Goal: Find specific page/section: Find specific page/section

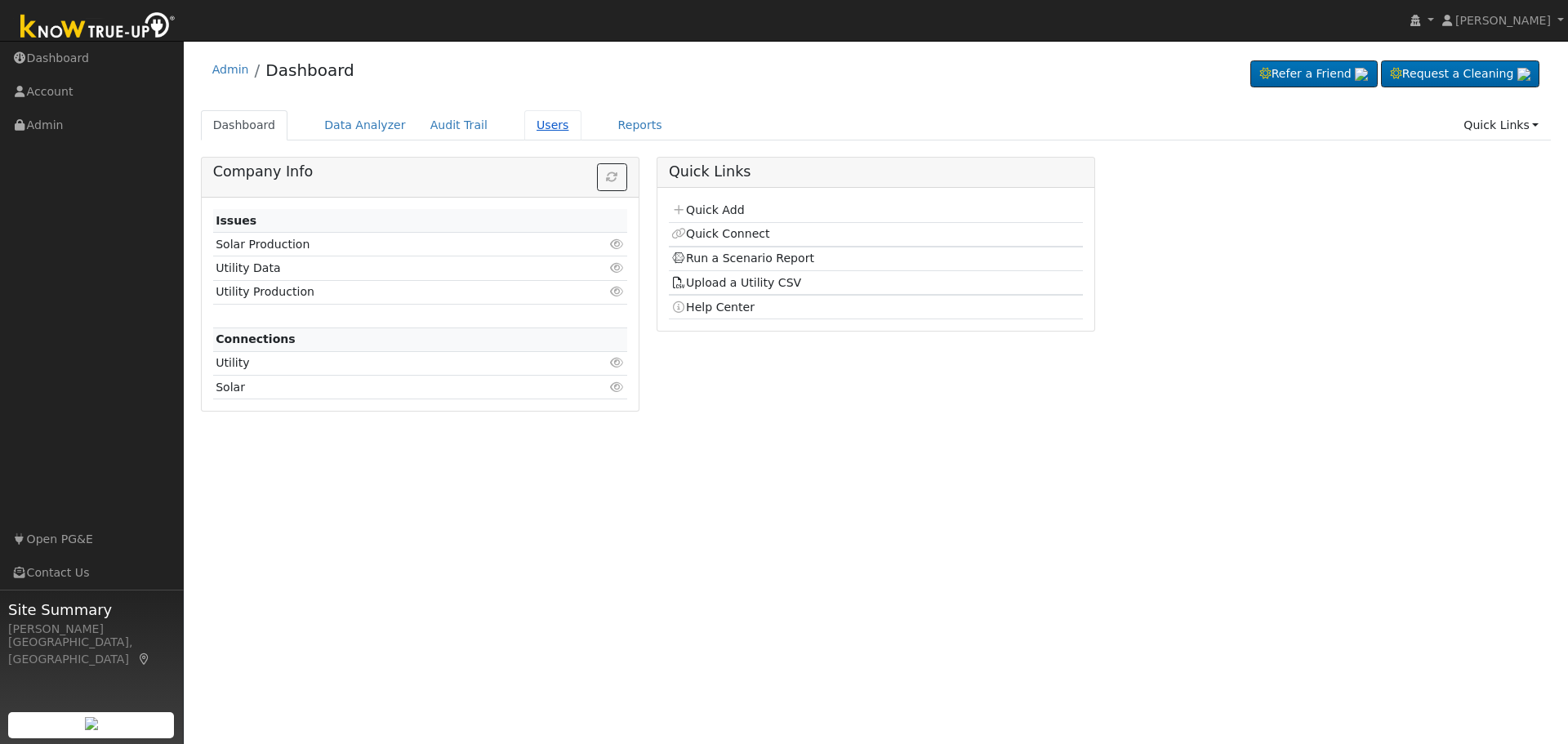
click at [531, 124] on link "Users" at bounding box center [553, 125] width 58 height 30
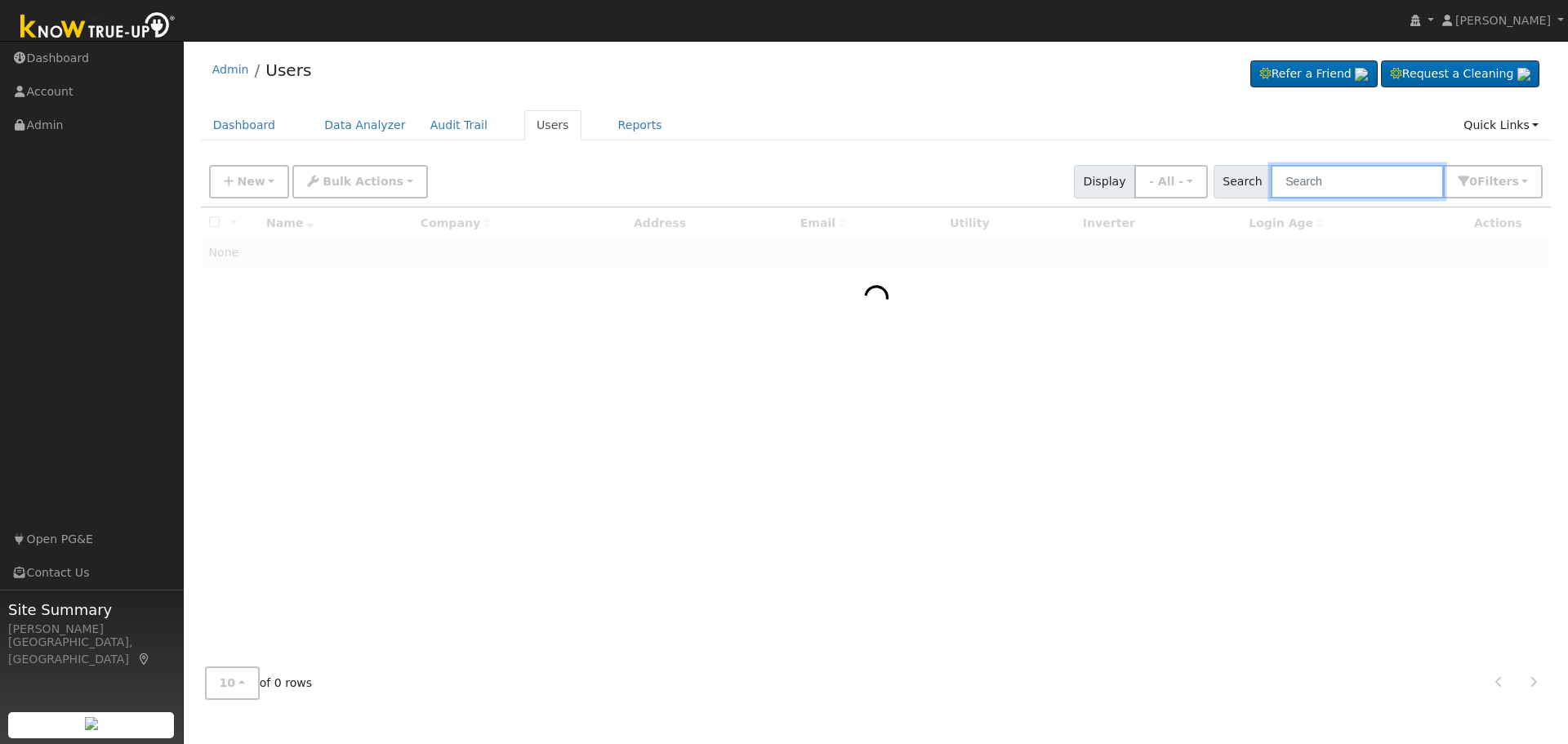
click at [1319, 178] on input "text" at bounding box center [1356, 182] width 173 height 34
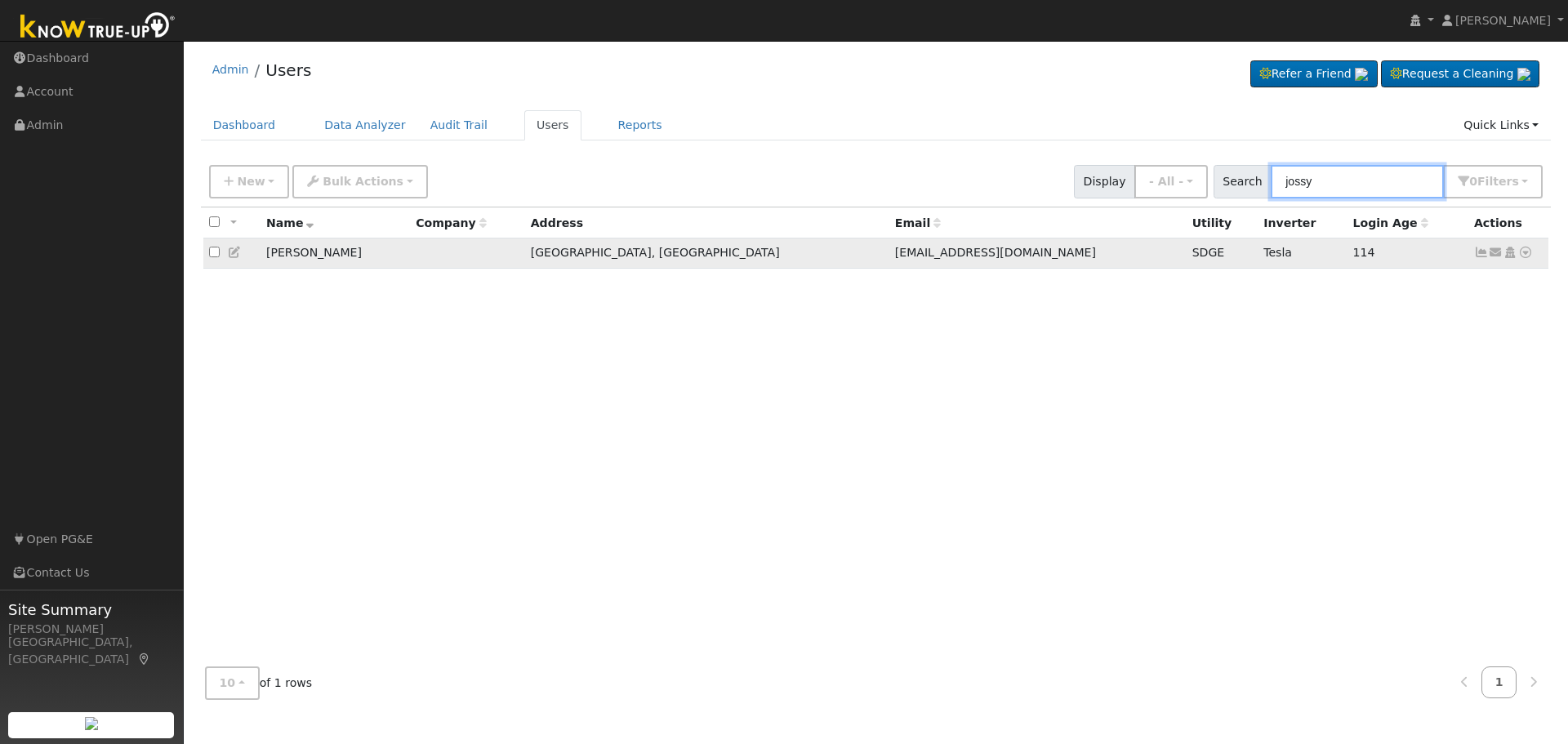
type input "jossy"
click at [1525, 258] on icon at bounding box center [1525, 252] width 14 height 12
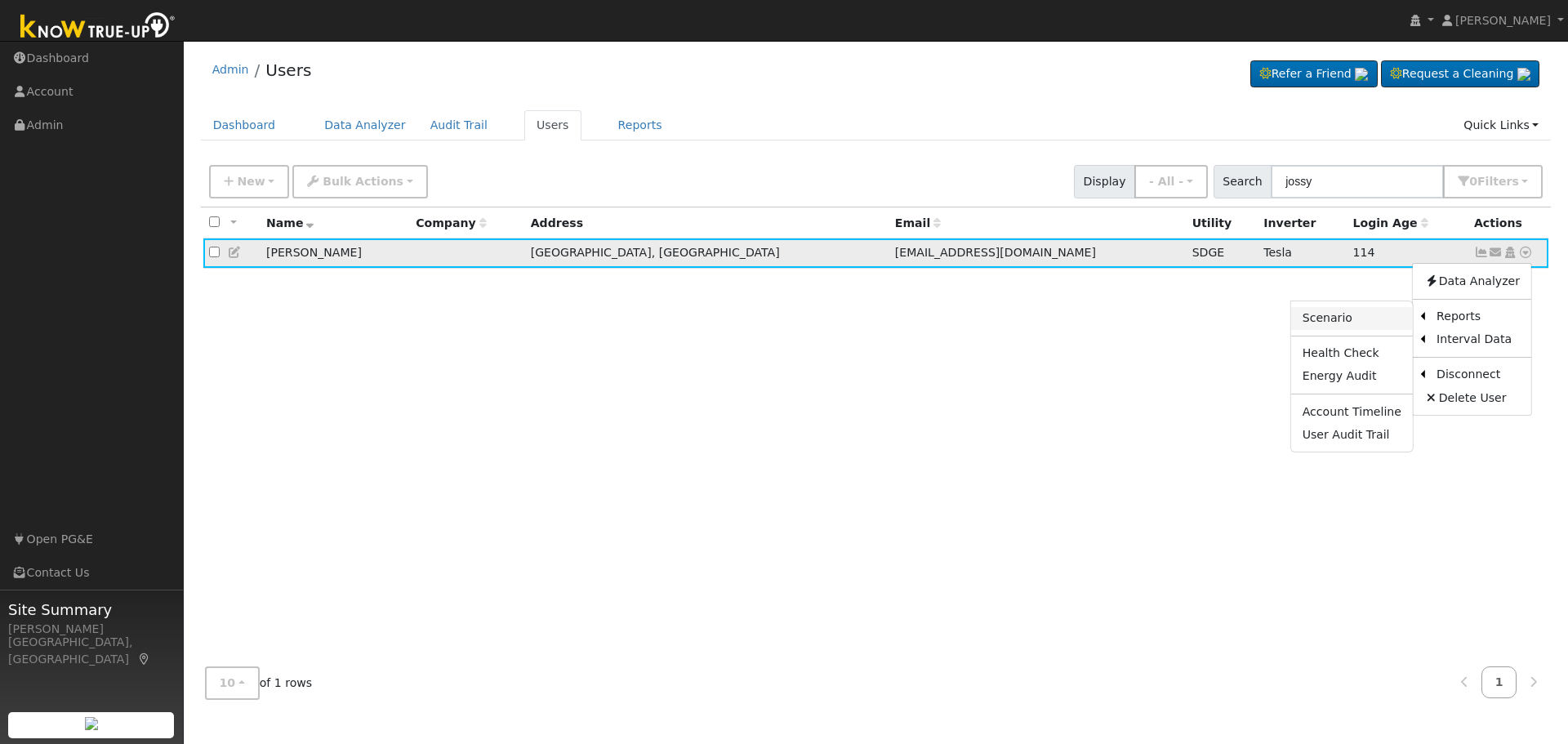
click at [1336, 322] on link "Scenario" at bounding box center [1352, 318] width 122 height 23
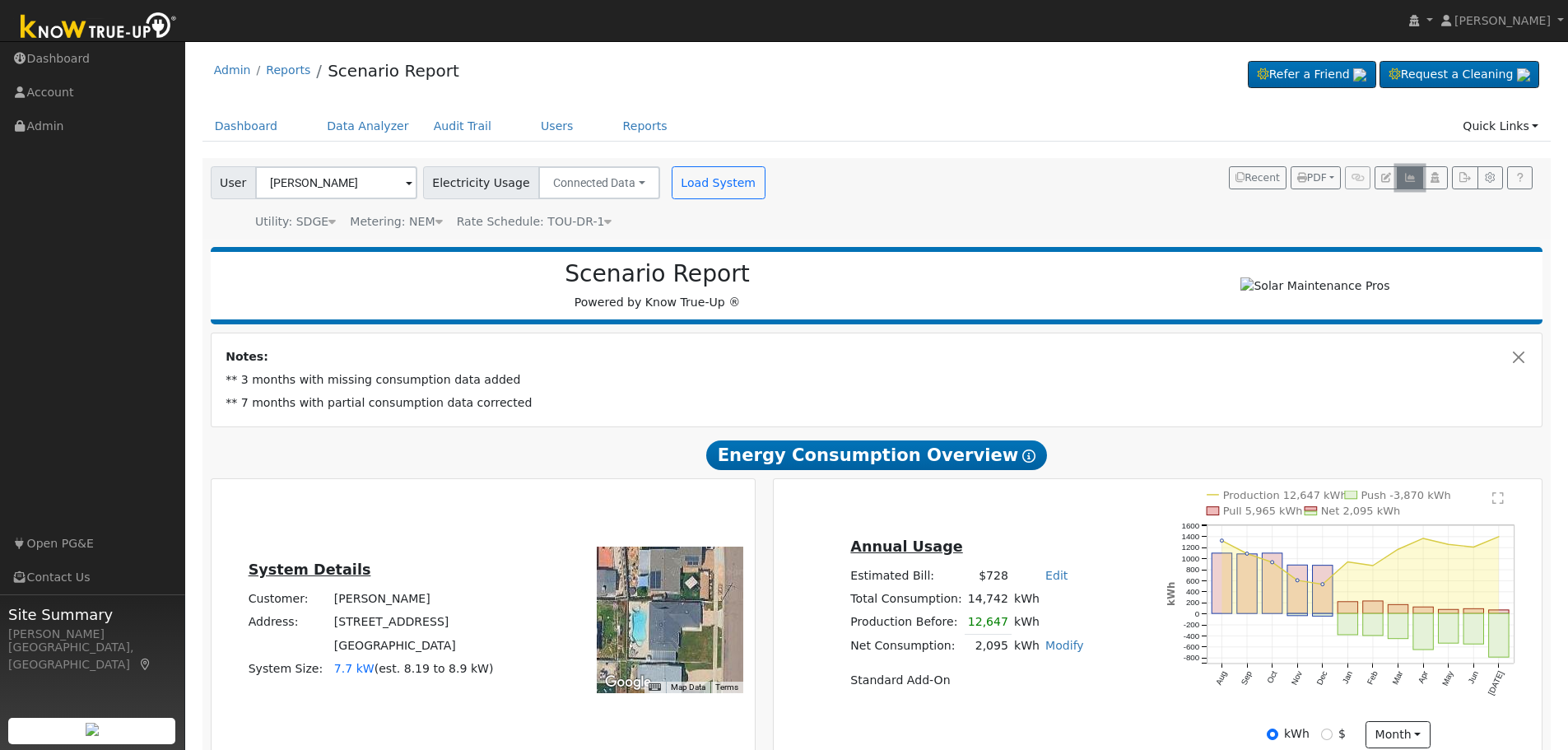
click at [1414, 182] on icon "button" at bounding box center [1409, 178] width 12 height 10
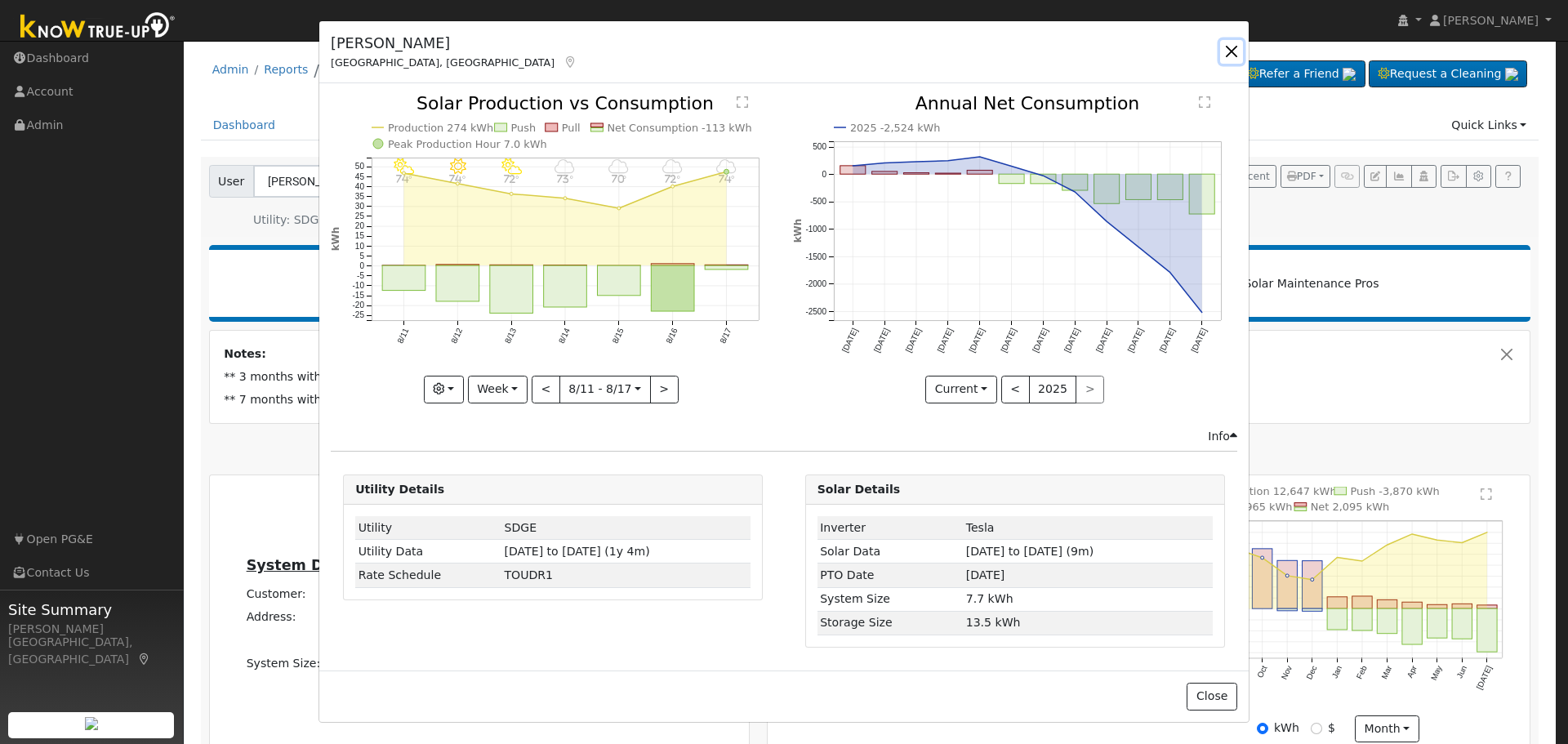
click at [1230, 52] on button "button" at bounding box center [1231, 51] width 23 height 23
